Goal: Task Accomplishment & Management: Manage account settings

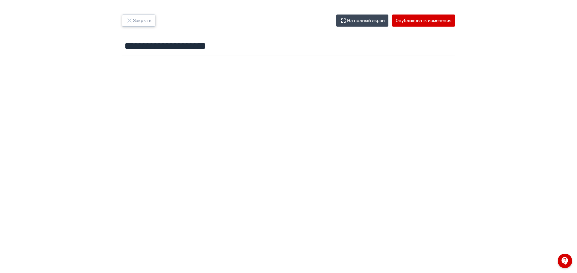
click at [126, 18] on icon "button" at bounding box center [129, 20] width 7 height 7
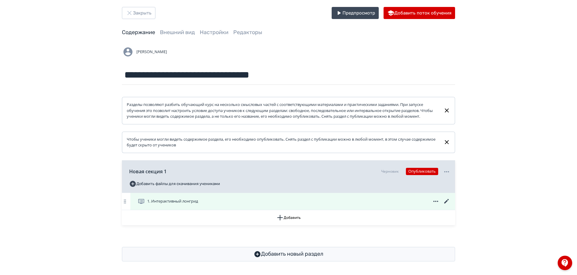
scroll to position [14, 0]
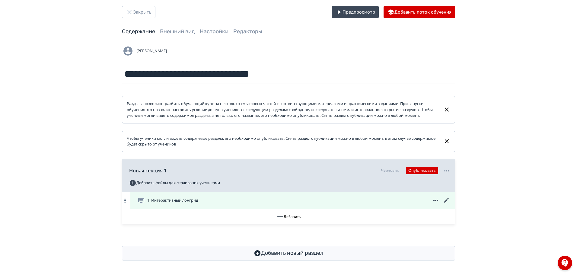
click at [224, 200] on div "1. Интерактивный лонгрид" at bounding box center [294, 200] width 313 height 7
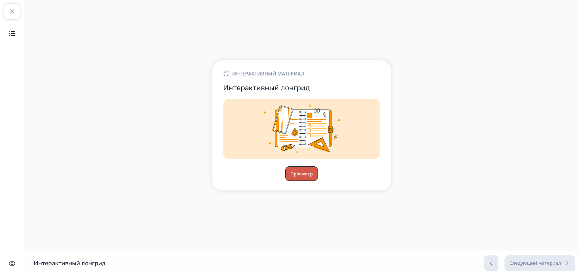
drag, startPoint x: 305, startPoint y: 176, endPoint x: 303, endPoint y: 178, distance: 3.4
click at [303, 178] on button "Просмотр" at bounding box center [301, 173] width 33 height 14
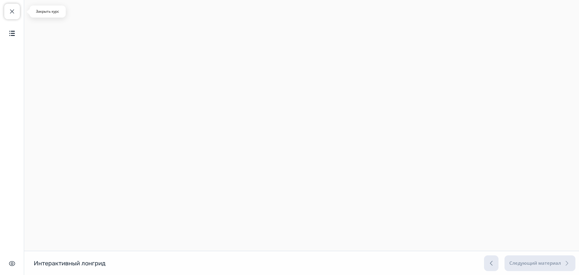
click at [8, 16] on button "Закрыть курс" at bounding box center [12, 12] width 16 height 16
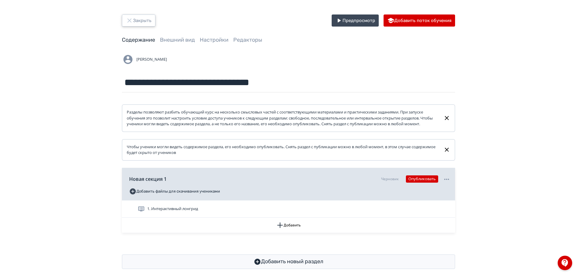
click at [132, 23] on icon "button" at bounding box center [129, 20] width 7 height 7
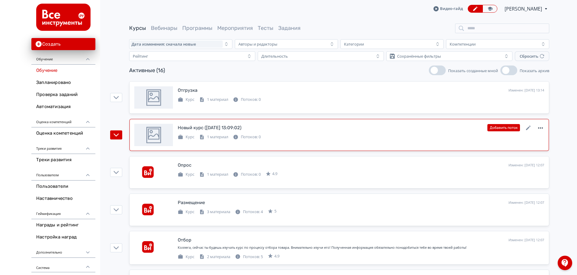
click at [540, 127] on icon at bounding box center [540, 127] width 7 height 7
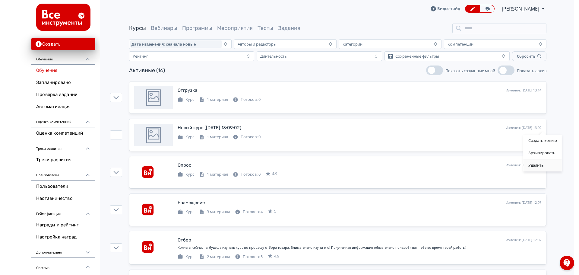
click at [543, 167] on div "Удалить" at bounding box center [543, 165] width 38 height 12
